Goal: Navigation & Orientation: Find specific page/section

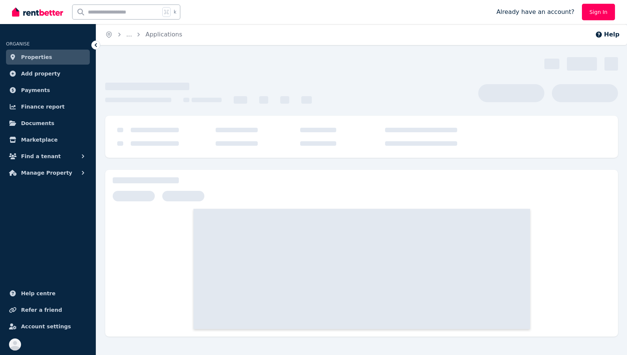
click at [38, 57] on span "Properties" at bounding box center [36, 57] width 31 height 9
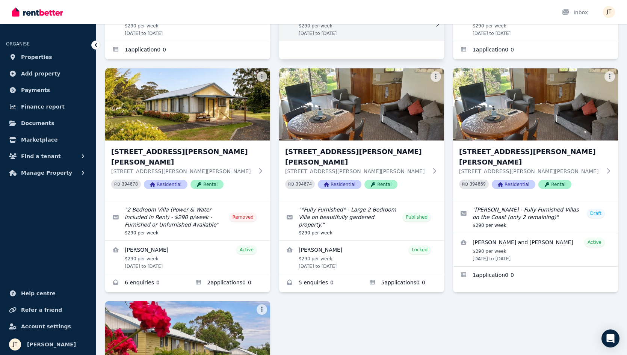
scroll to position [206, 0]
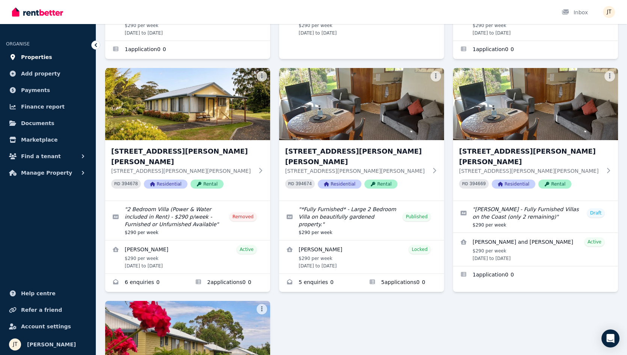
click at [40, 56] on span "Properties" at bounding box center [36, 57] width 31 height 9
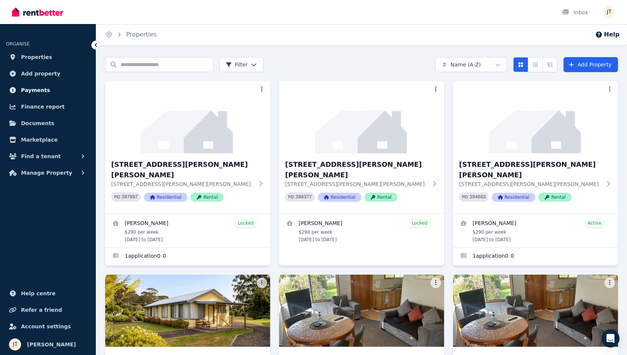
click at [40, 87] on span "Payments" at bounding box center [35, 90] width 29 height 9
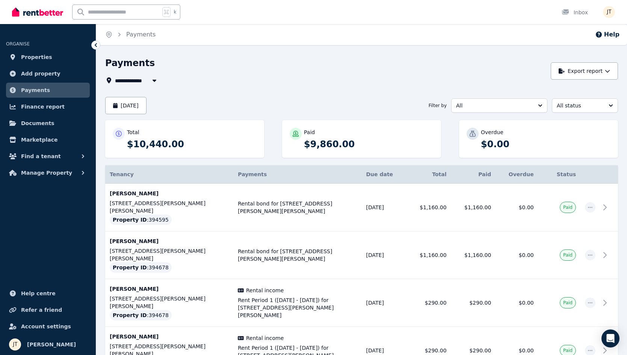
click at [496, 101] on button "All" at bounding box center [499, 105] width 96 height 14
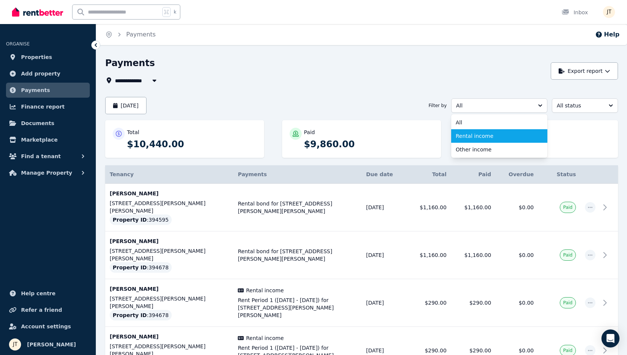
click at [490, 139] on span "Rental income" at bounding box center [494, 136] width 78 height 8
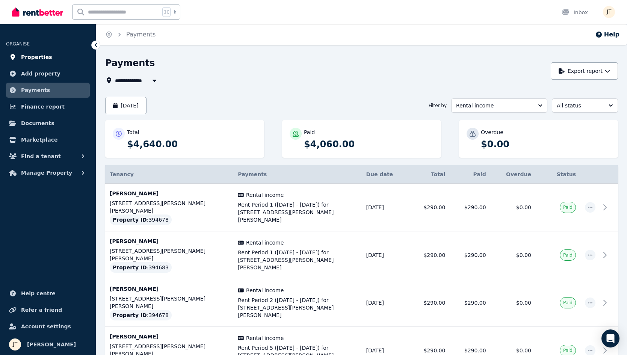
click at [37, 55] on span "Properties" at bounding box center [36, 57] width 31 height 9
